Goal: Entertainment & Leisure: Browse casually

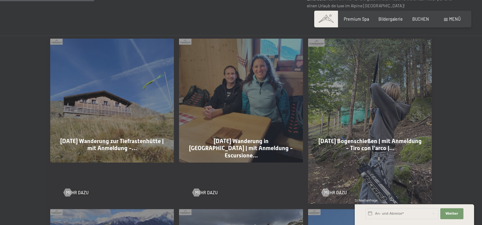
scroll to position [311, 0]
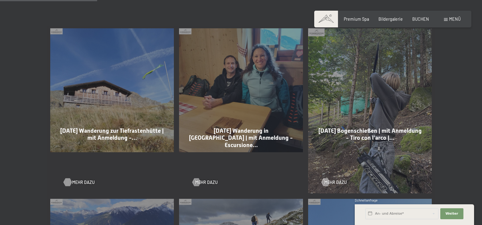
click at [82, 183] on span "Mehr dazu" at bounding box center [83, 182] width 23 height 6
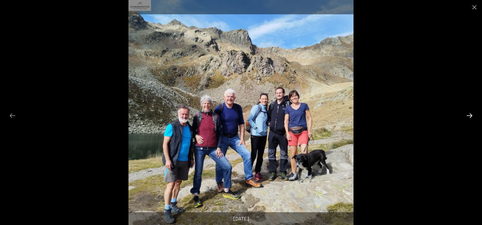
click at [467, 116] on button "Next slide" at bounding box center [469, 116] width 13 height 12
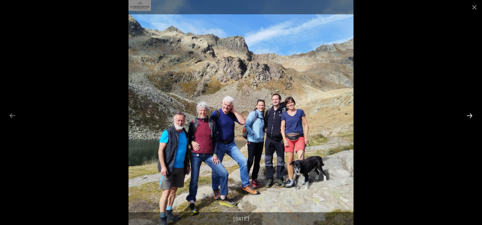
click at [467, 116] on button "Next slide" at bounding box center [469, 116] width 13 height 12
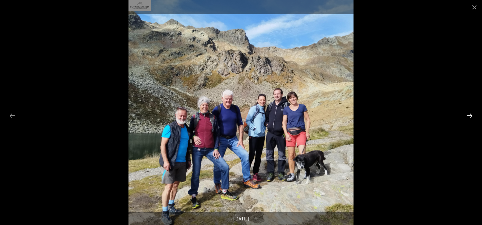
click at [468, 116] on button "Next slide" at bounding box center [469, 116] width 13 height 12
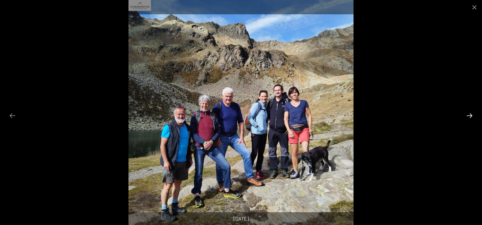
click at [470, 114] on button "Next slide" at bounding box center [469, 116] width 13 height 12
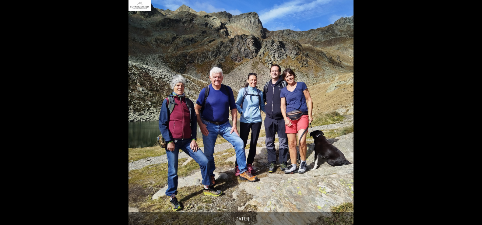
click at [470, 114] on button "Next slide" at bounding box center [473, 116] width 13 height 12
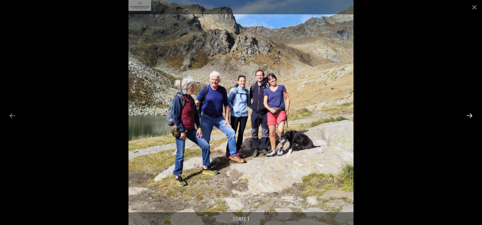
click at [470, 114] on button "Next slide" at bounding box center [469, 116] width 13 height 12
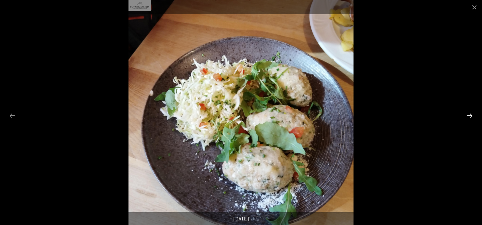
click at [470, 114] on button "Next slide" at bounding box center [469, 116] width 13 height 12
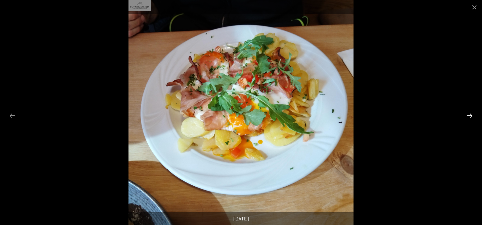
click at [470, 114] on button "Next slide" at bounding box center [469, 116] width 13 height 12
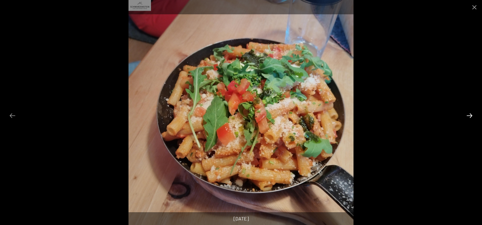
click at [470, 114] on button "Next slide" at bounding box center [469, 116] width 13 height 12
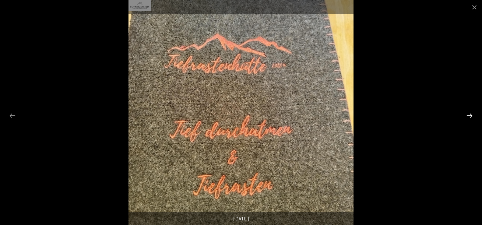
click at [470, 114] on button "Next slide" at bounding box center [469, 116] width 13 height 12
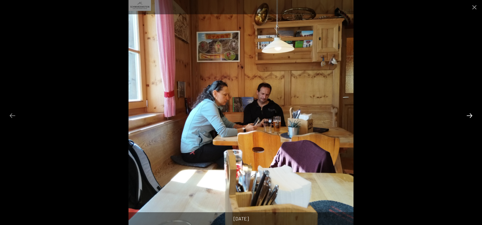
click at [470, 114] on button "Next slide" at bounding box center [469, 116] width 13 height 12
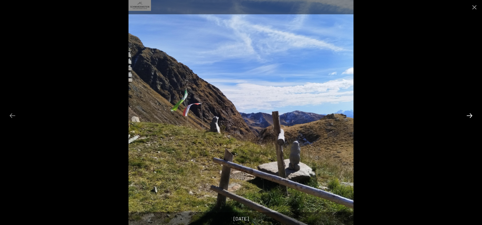
click at [470, 114] on button "Next slide" at bounding box center [469, 116] width 13 height 12
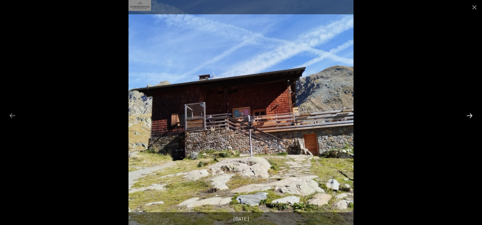
click at [470, 114] on button "Next slide" at bounding box center [469, 116] width 13 height 12
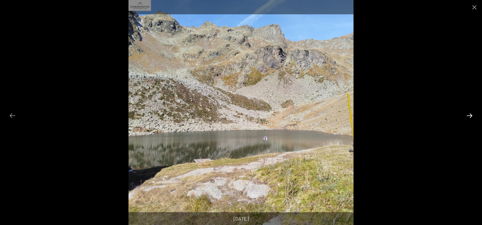
click at [470, 114] on button "Next slide" at bounding box center [469, 116] width 13 height 12
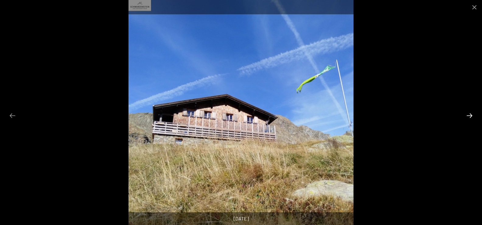
click at [470, 114] on button "Next slide" at bounding box center [469, 116] width 13 height 12
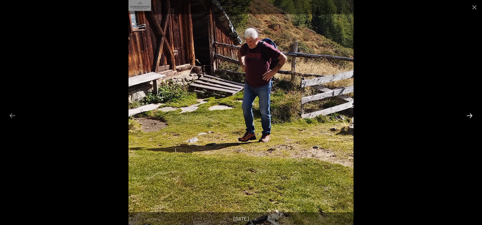
click at [470, 114] on button "Next slide" at bounding box center [469, 116] width 13 height 12
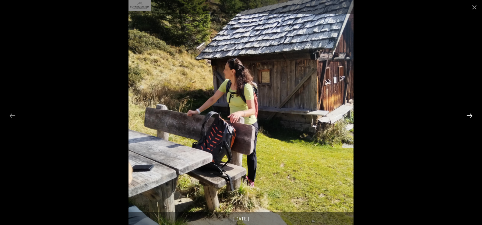
click at [470, 114] on button "Next slide" at bounding box center [469, 116] width 13 height 12
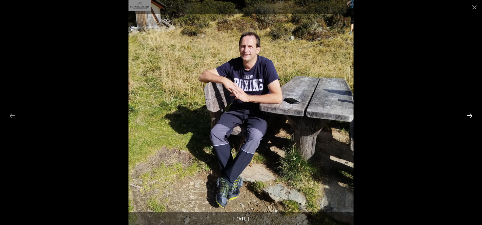
click at [470, 114] on button "Next slide" at bounding box center [469, 116] width 13 height 12
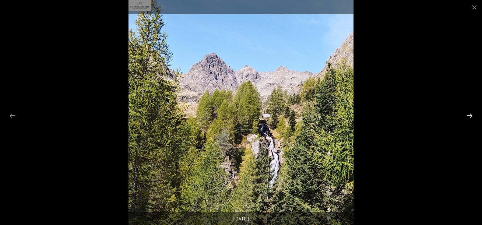
click at [470, 114] on button "Next slide" at bounding box center [469, 116] width 13 height 12
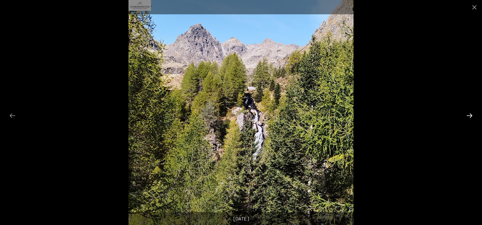
click at [470, 114] on button "Next slide" at bounding box center [469, 116] width 13 height 12
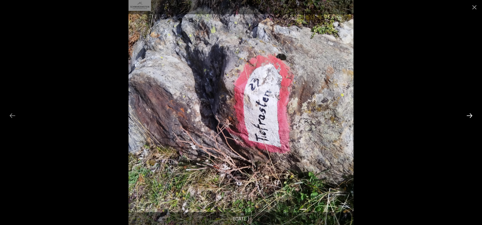
click at [470, 114] on button "Next slide" at bounding box center [469, 116] width 13 height 12
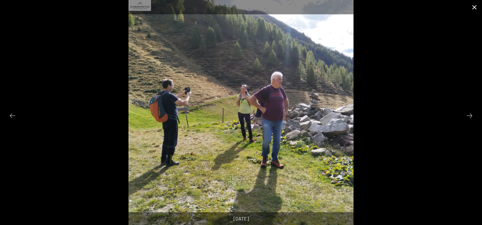
click at [473, 8] on button "Close gallery" at bounding box center [474, 7] width 15 height 14
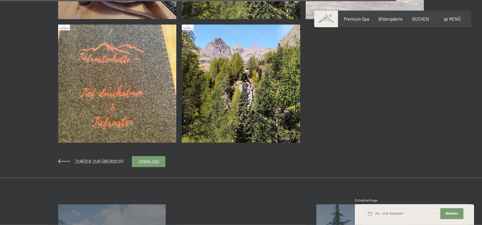
scroll to position [1274, 0]
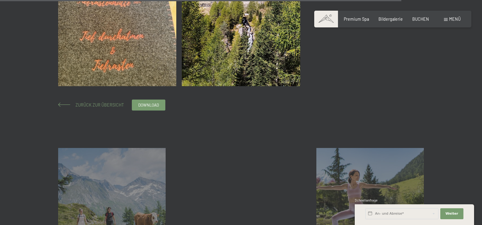
click at [104, 105] on span "Zurück zur Übersicht" at bounding box center [97, 104] width 53 height 5
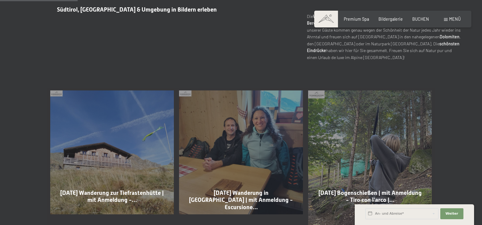
scroll to position [280, 0]
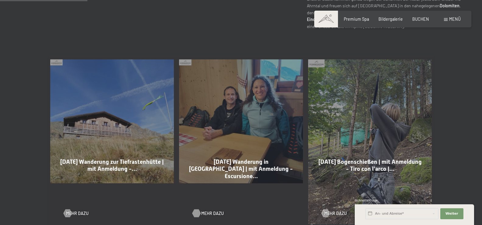
click at [207, 211] on span "Mehr dazu" at bounding box center [212, 214] width 23 height 6
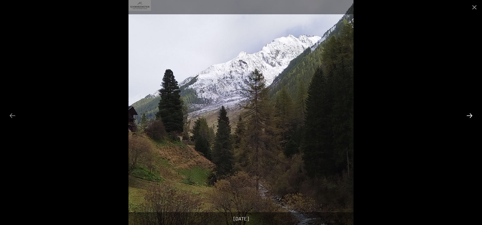
click at [470, 113] on button "Next slide" at bounding box center [469, 116] width 13 height 12
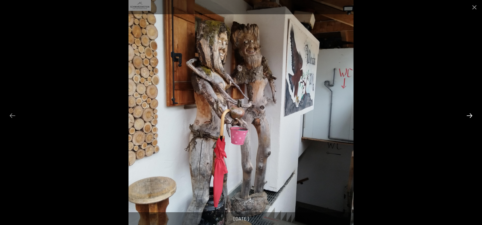
click at [470, 113] on button "Next slide" at bounding box center [469, 116] width 13 height 12
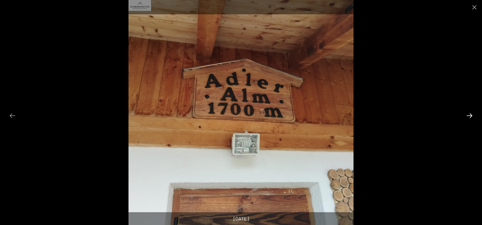
click at [470, 113] on button "Next slide" at bounding box center [469, 116] width 13 height 12
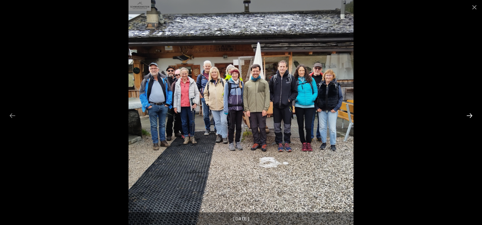
click at [472, 115] on button "Next slide" at bounding box center [469, 116] width 13 height 12
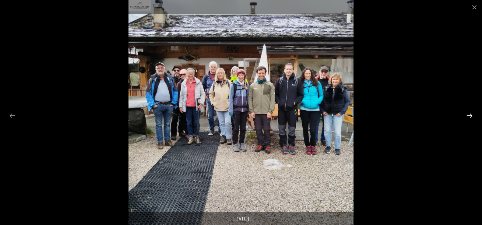
click at [472, 115] on button "Next slide" at bounding box center [469, 116] width 13 height 12
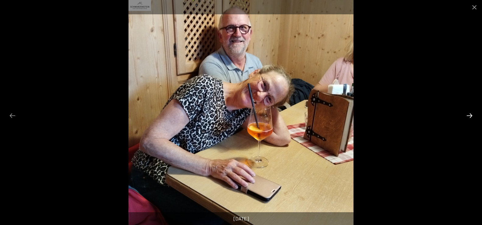
click at [472, 115] on button "Next slide" at bounding box center [469, 116] width 13 height 12
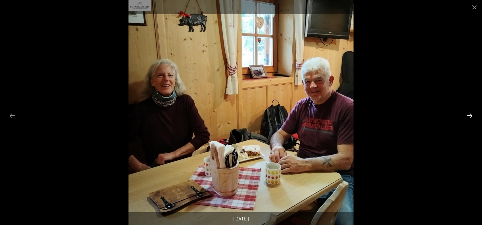
click at [472, 115] on button "Next slide" at bounding box center [469, 116] width 13 height 12
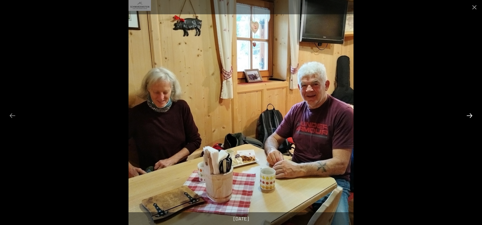
click at [472, 115] on button "Next slide" at bounding box center [469, 116] width 13 height 12
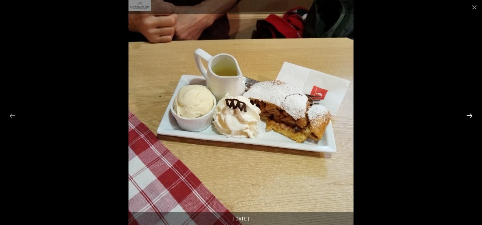
click at [472, 115] on button "Next slide" at bounding box center [469, 116] width 13 height 12
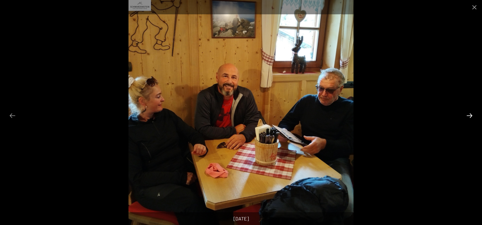
click at [470, 115] on button "Next slide" at bounding box center [469, 116] width 13 height 12
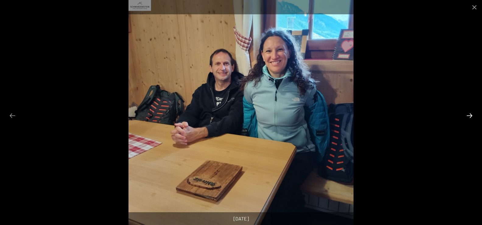
click at [470, 115] on button "Next slide" at bounding box center [469, 116] width 13 height 12
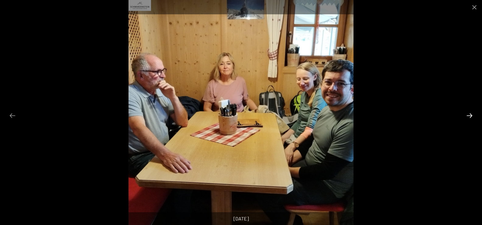
click at [470, 115] on button "Next slide" at bounding box center [469, 116] width 13 height 12
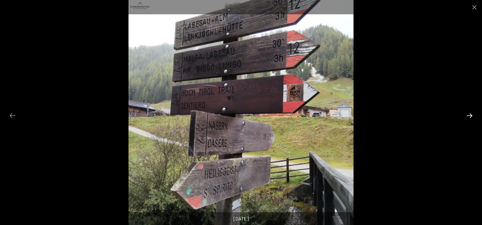
click at [470, 115] on button "Next slide" at bounding box center [469, 116] width 13 height 12
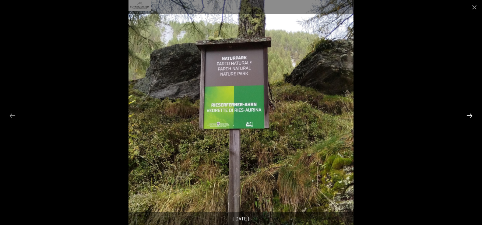
click at [470, 115] on button "Next slide" at bounding box center [469, 116] width 13 height 12
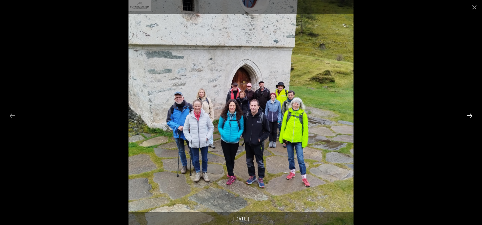
click at [470, 115] on button "Next slide" at bounding box center [469, 116] width 13 height 12
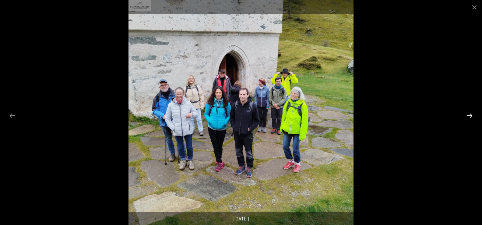
click at [470, 115] on button "Next slide" at bounding box center [469, 116] width 13 height 12
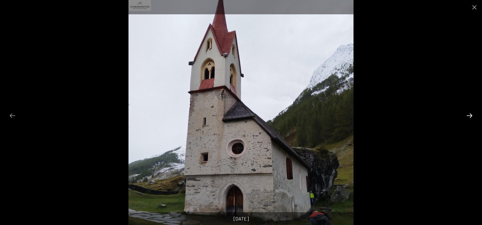
click at [470, 115] on button "Next slide" at bounding box center [469, 116] width 13 height 12
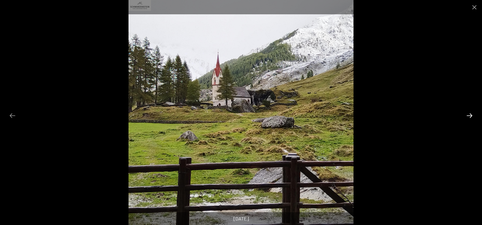
click at [470, 115] on button "Next slide" at bounding box center [469, 116] width 13 height 12
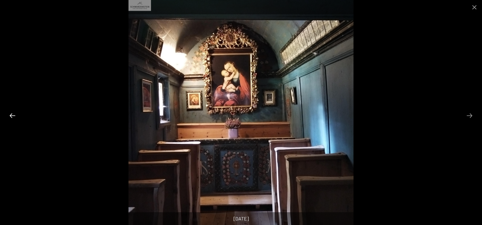
click at [13, 112] on button "Previous slide" at bounding box center [12, 116] width 13 height 12
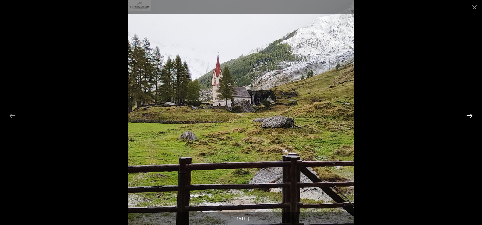
click at [472, 114] on button "Next slide" at bounding box center [469, 116] width 13 height 12
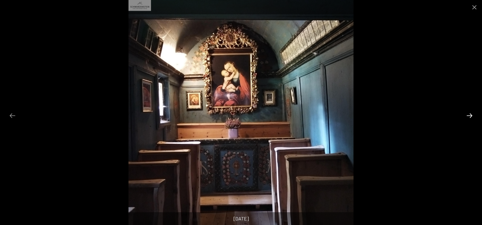
click at [472, 114] on button "Next slide" at bounding box center [469, 116] width 13 height 12
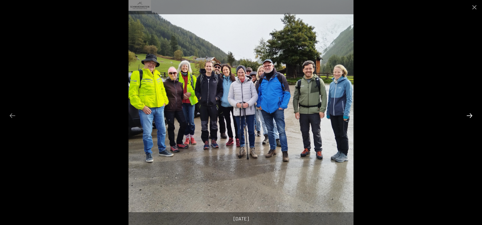
click at [472, 114] on button "Next slide" at bounding box center [469, 116] width 13 height 12
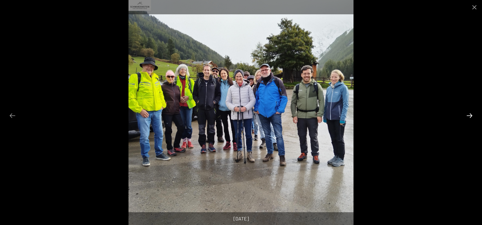
click at [472, 114] on button "Next slide" at bounding box center [469, 116] width 13 height 12
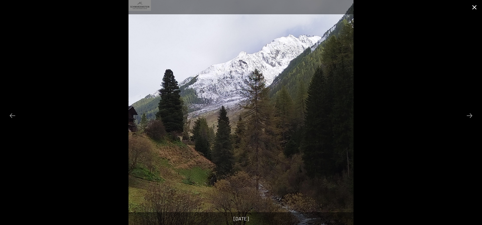
click at [476, 9] on button "Close gallery" at bounding box center [474, 7] width 15 height 14
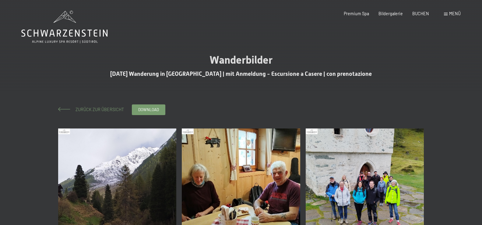
click at [97, 108] on span "Zurück zur Übersicht" at bounding box center [97, 109] width 53 height 5
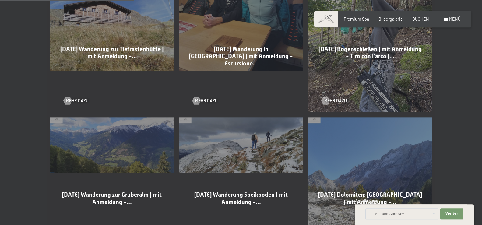
scroll to position [466, 0]
